Goal: Transaction & Acquisition: Purchase product/service

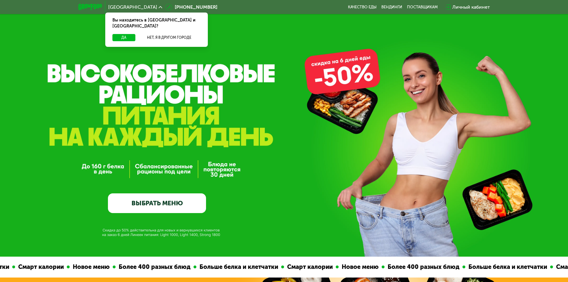
scroll to position [1, 0]
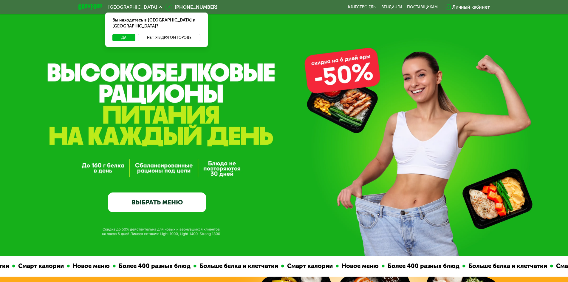
click at [154, 34] on button "Нет, я в другом городе" at bounding box center [169, 37] width 63 height 7
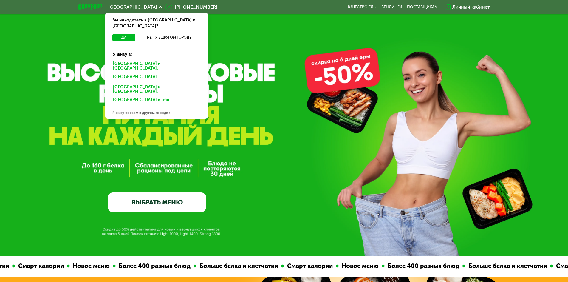
click at [143, 60] on div "[GEOGRAPHIC_DATA] и [GEOGRAPHIC_DATA]." at bounding box center [156, 66] width 95 height 13
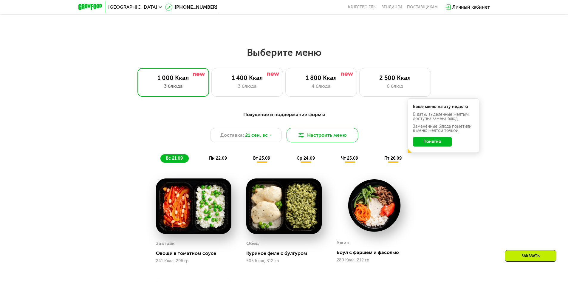
scroll to position [459, 0]
click at [298, 139] on img at bounding box center [300, 135] width 7 height 7
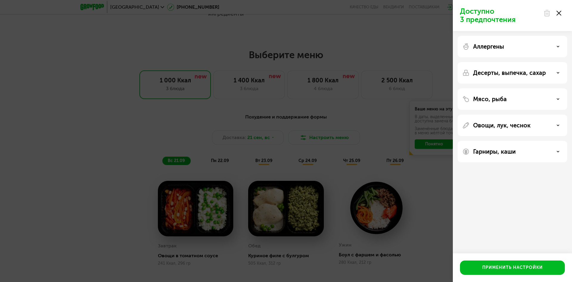
click at [342, 114] on div "Доступно 3 предпочтения Аллергены Десерты, выпечка, сахар Мясо, рыба Овощи, лук…" at bounding box center [286, 141] width 572 height 282
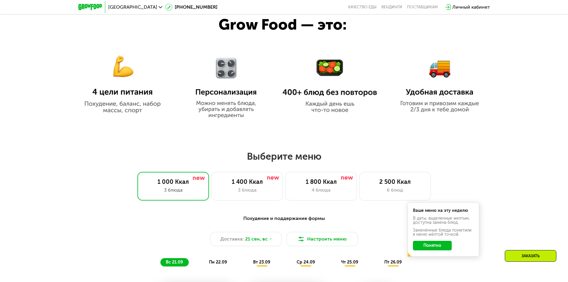
scroll to position [356, 0]
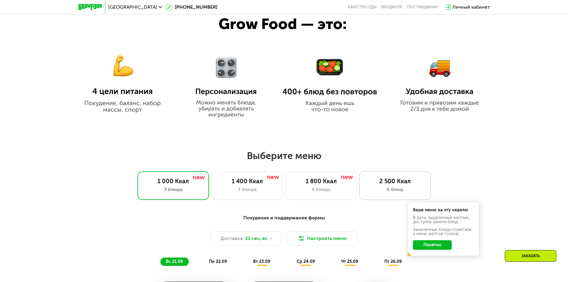
click at [374, 182] on div "2 500 Ккал" at bounding box center [394, 180] width 59 height 7
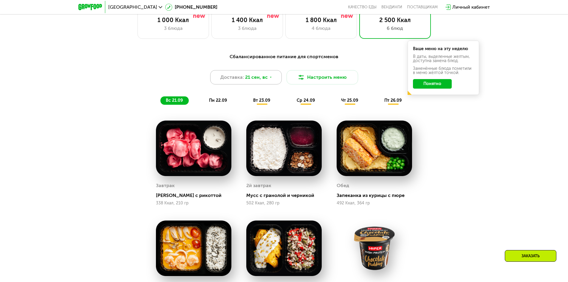
scroll to position [518, 0]
click at [269, 75] on div "Доставка: 21 сен, вс" at bounding box center [246, 77] width 72 height 14
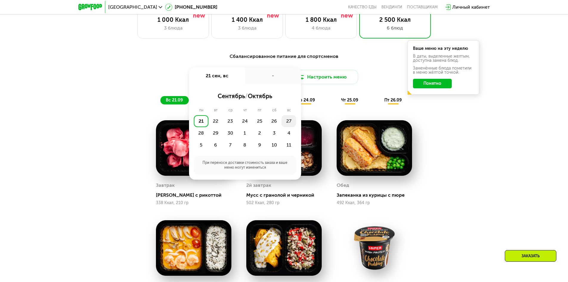
click at [291, 122] on div "27" at bounding box center [288, 121] width 15 height 12
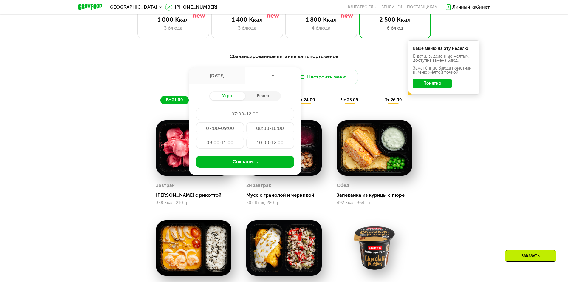
click at [138, 94] on div "Сбалансированное питание для спортсменов Доставка: 27 сен, сб 27 сен, сб - Утро…" at bounding box center [284, 79] width 353 height 52
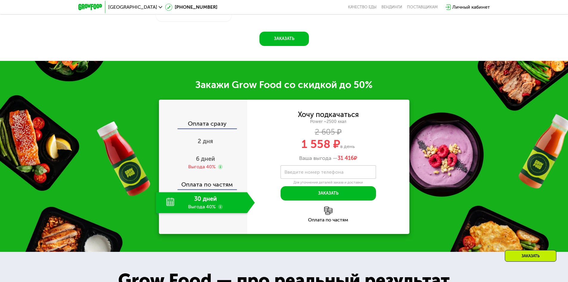
scroll to position [875, 0]
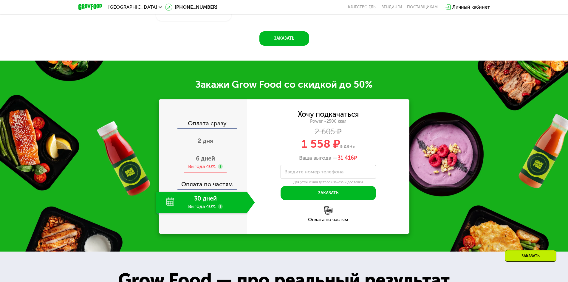
click at [204, 159] on span "6 дней" at bounding box center [205, 158] width 19 height 7
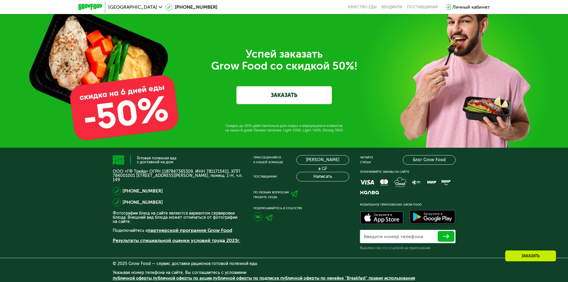
scroll to position [2144, 0]
